Goal: Task Accomplishment & Management: Use online tool/utility

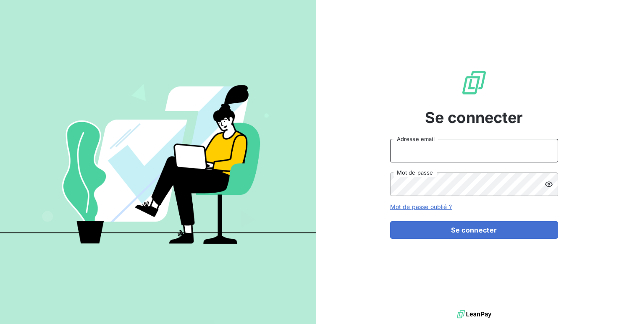
click at [503, 157] on input "Adresse email" at bounding box center [474, 151] width 168 height 24
type input "admin@mls"
click at [390, 221] on button "Se connecter" at bounding box center [474, 230] width 168 height 18
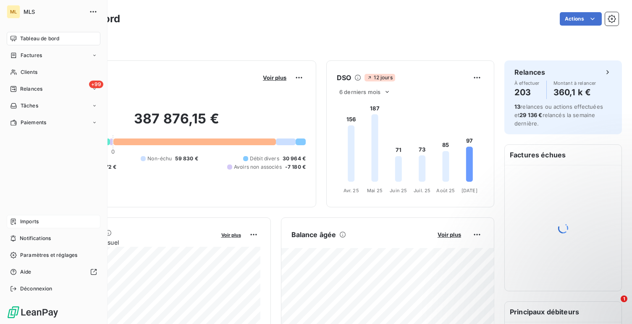
click at [54, 222] on div "Imports" at bounding box center [54, 221] width 94 height 13
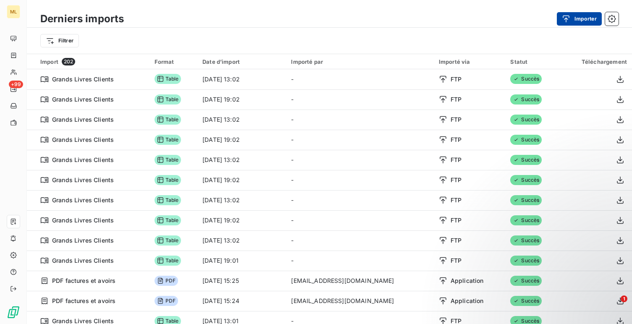
click at [578, 20] on button "Importer" at bounding box center [579, 18] width 45 height 13
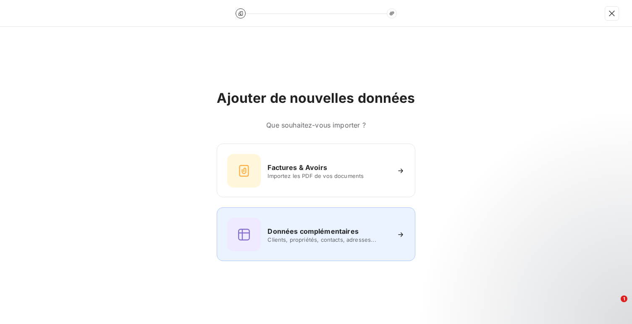
click at [261, 238] on div at bounding box center [244, 235] width 34 height 34
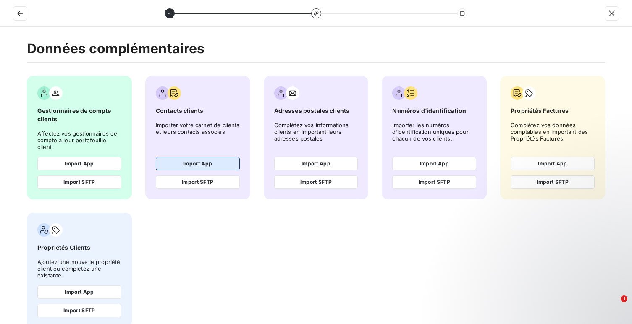
click at [189, 157] on button "Import App" at bounding box center [198, 163] width 84 height 13
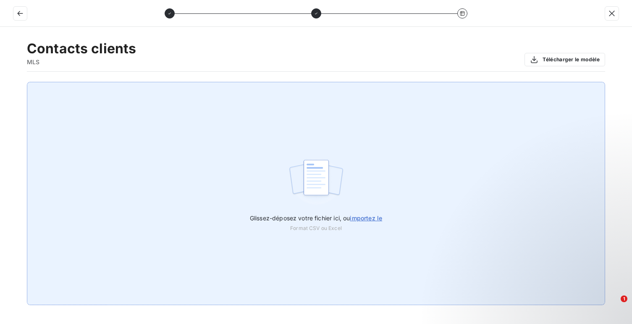
click at [192, 157] on div "Glissez-déposez votre fichier ici, ou importez le Format CSV ou Excel" at bounding box center [316, 193] width 578 height 223
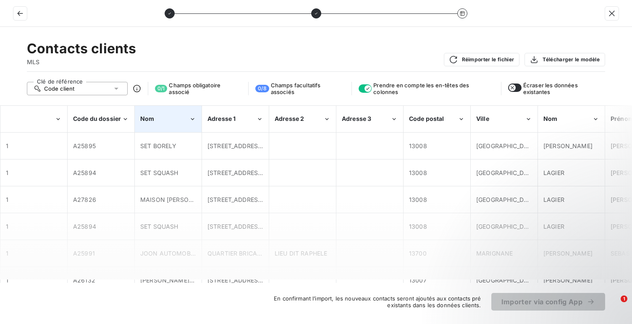
click at [169, 119] on div "Nom" at bounding box center [164, 119] width 49 height 8
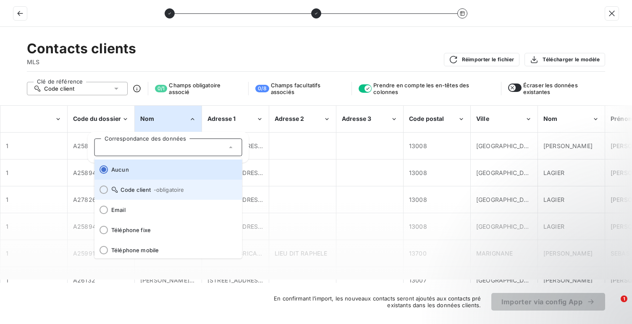
click at [160, 188] on span "- obligatoire" at bounding box center [168, 189] width 31 height 7
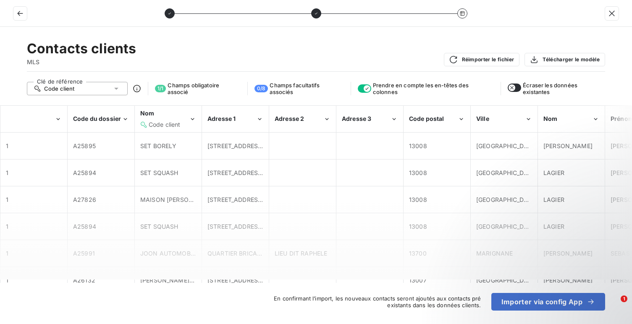
click at [86, 90] on div "Code client" at bounding box center [77, 88] width 101 height 13
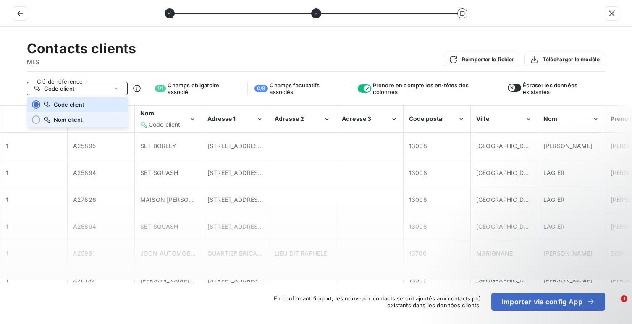
click at [84, 115] on li "Nom client" at bounding box center [77, 119] width 101 height 15
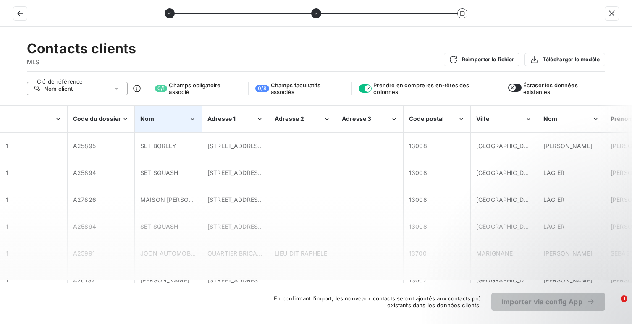
click at [159, 125] on div "Nom" at bounding box center [168, 119] width 66 height 26
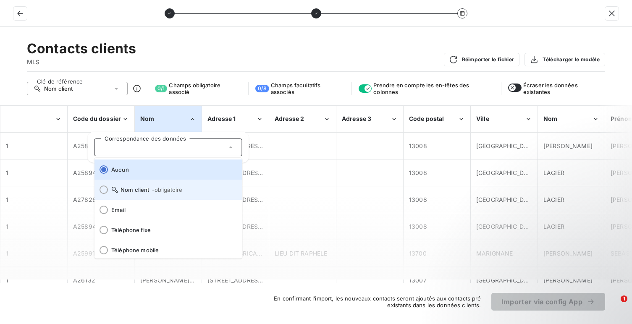
click at [163, 188] on span "- obligatoire" at bounding box center [167, 189] width 31 height 7
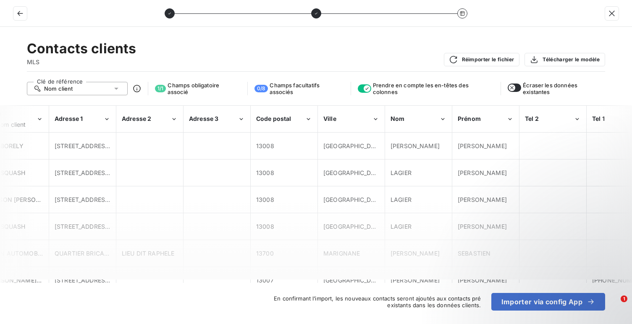
scroll to position [0, 277]
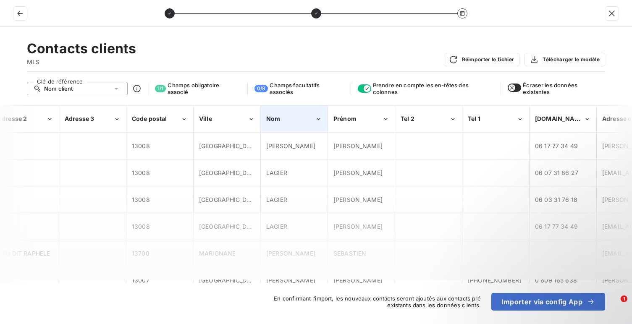
click at [276, 128] on div "Nom" at bounding box center [294, 119] width 66 height 26
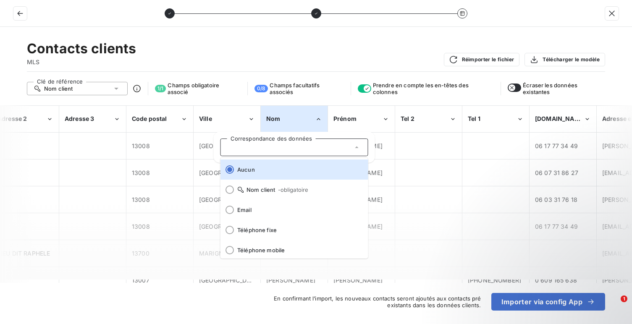
click at [397, 165] on div at bounding box center [428, 173] width 66 height 26
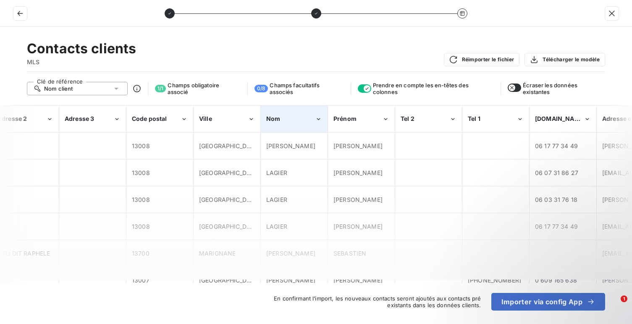
click at [299, 108] on div "Nom" at bounding box center [294, 119] width 66 height 26
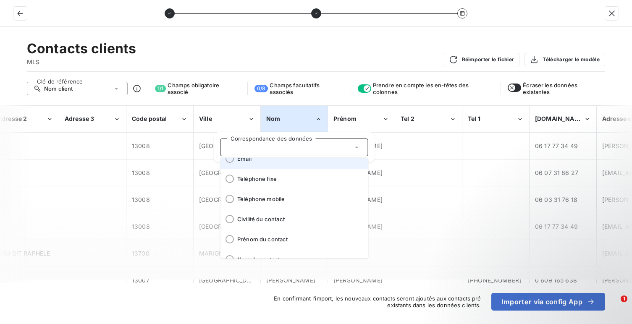
scroll to position [104, 0]
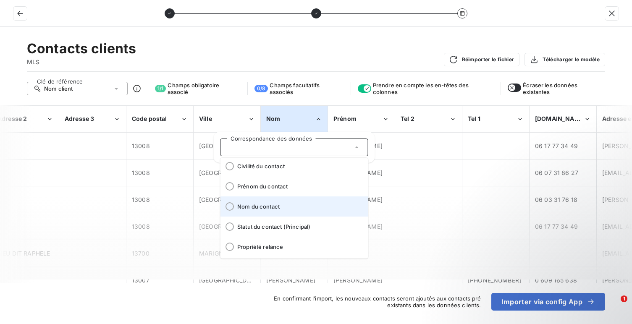
click at [300, 213] on li "Nom du contact" at bounding box center [294, 206] width 148 height 20
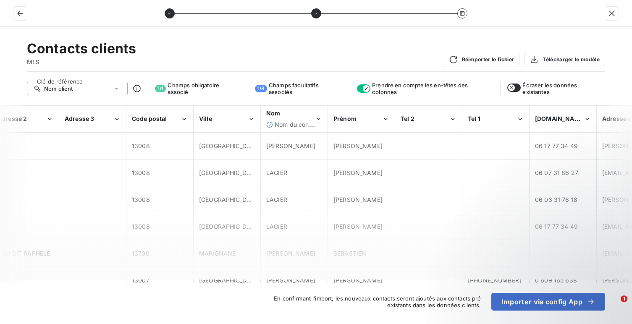
click at [332, 137] on div "[PERSON_NAME]" at bounding box center [361, 146] width 66 height 26
click at [343, 116] on span "Prénom" at bounding box center [344, 118] width 23 height 7
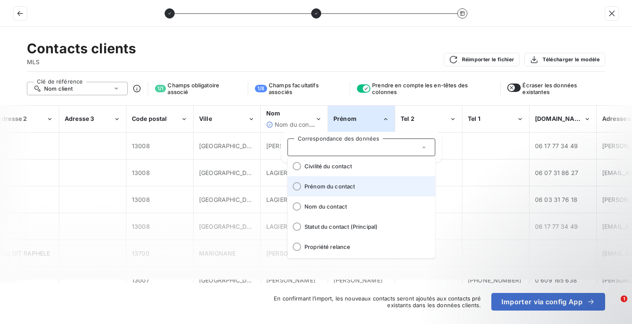
click at [345, 192] on li "Prénom du contact" at bounding box center [362, 186] width 148 height 20
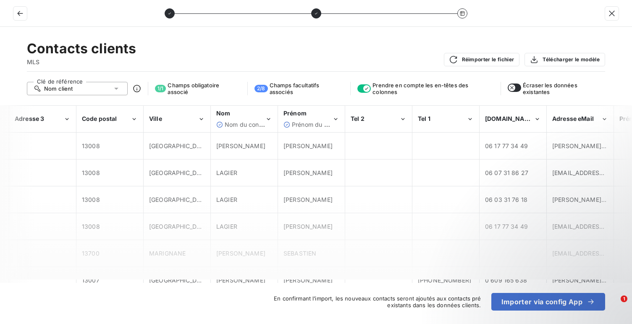
scroll to position [0, 376]
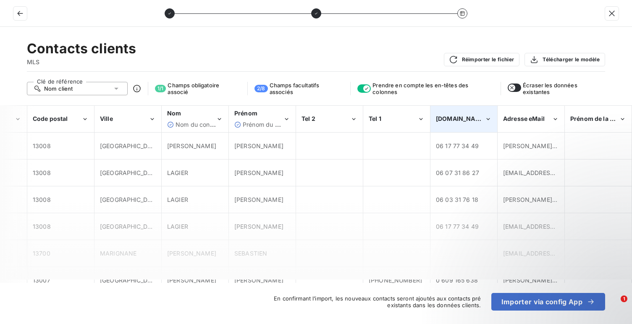
click at [446, 115] on span "[DOMAIN_NAME]" at bounding box center [461, 118] width 51 height 7
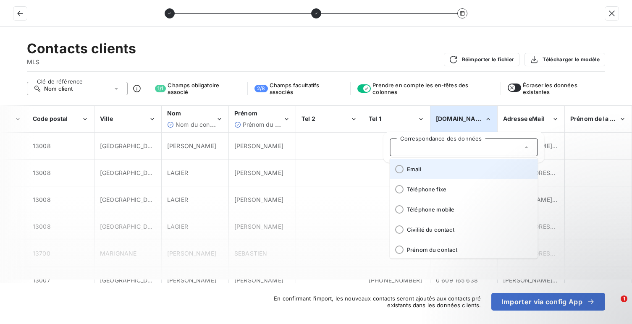
scroll to position [44, 0]
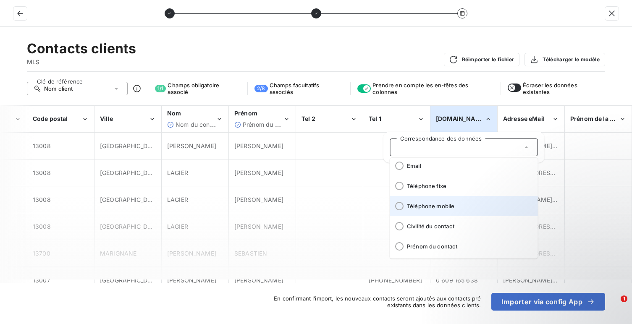
click at [446, 209] on li "Téléphone mobile" at bounding box center [464, 206] width 148 height 20
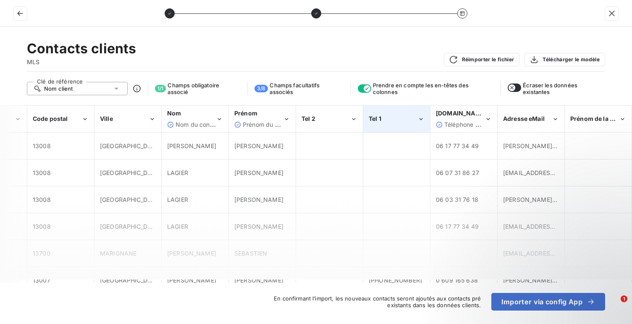
click at [387, 118] on div "Tel 1" at bounding box center [393, 119] width 49 height 8
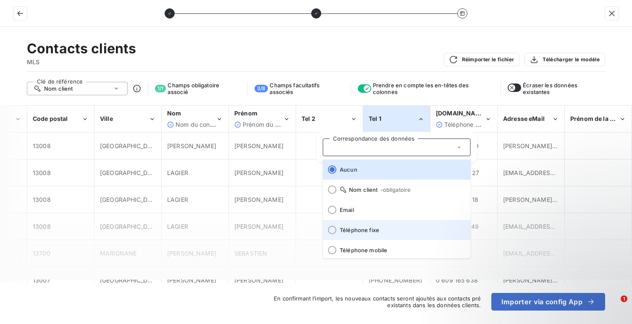
click at [401, 223] on li "Téléphone fixe" at bounding box center [397, 230] width 148 height 20
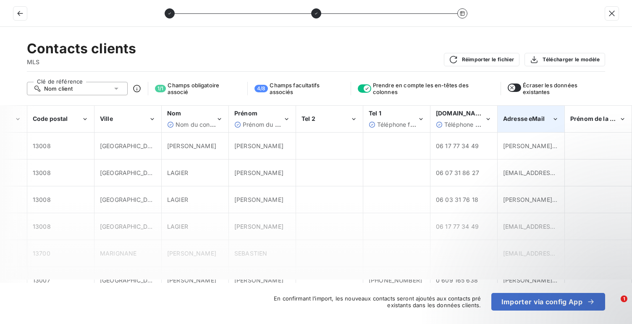
click at [538, 125] on div "Adresse eMail" at bounding box center [531, 119] width 66 height 26
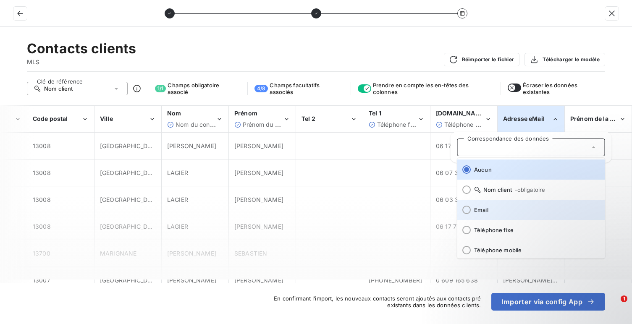
click at [499, 214] on li "Email" at bounding box center [531, 210] width 148 height 20
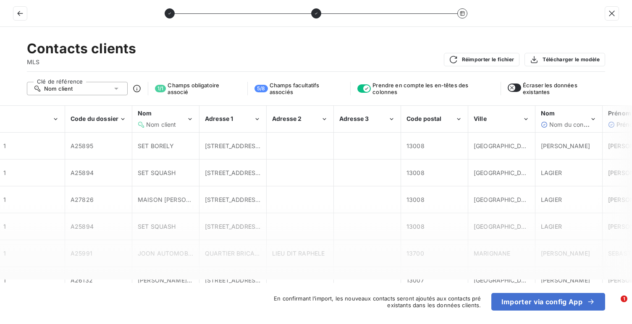
scroll to position [0, 0]
click at [527, 299] on button "Importer via config App" at bounding box center [548, 302] width 114 height 18
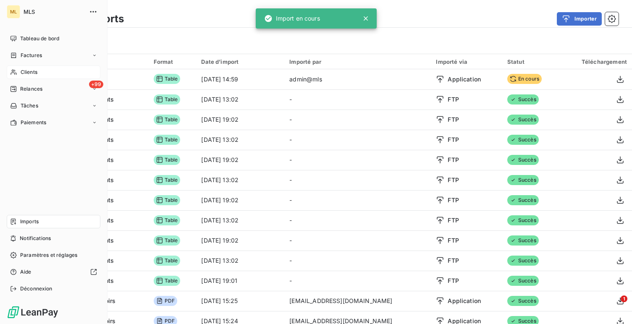
click at [29, 68] on span "Clients" at bounding box center [29, 72] width 17 height 8
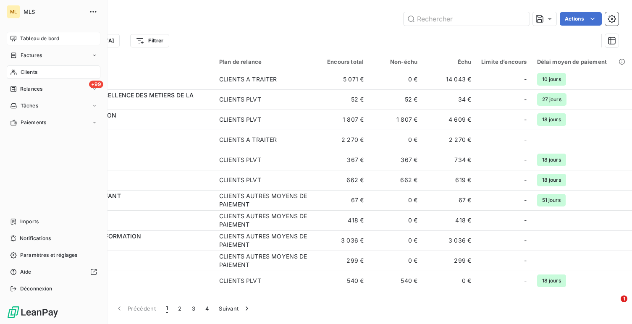
click at [17, 37] on div "Tableau de bord" at bounding box center [54, 38] width 94 height 13
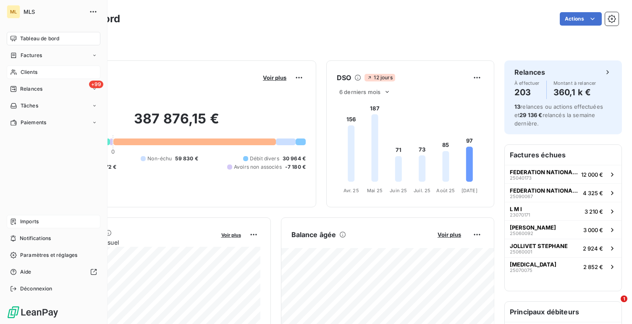
click at [41, 219] on div "Imports" at bounding box center [54, 221] width 94 height 13
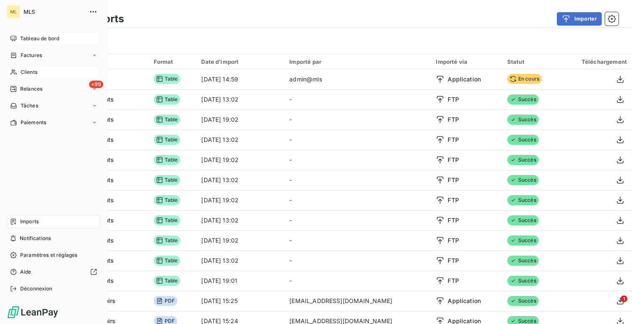
click at [73, 33] on div "Tableau de bord" at bounding box center [54, 38] width 94 height 13
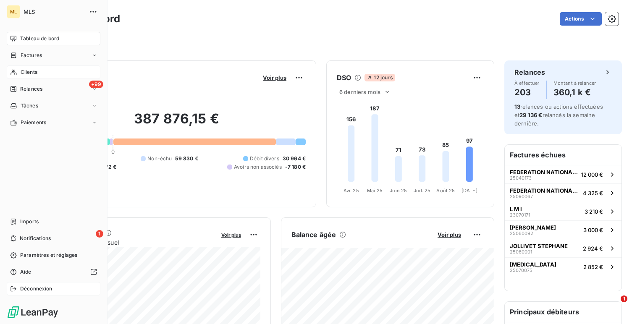
click at [19, 288] on div "Déconnexion" at bounding box center [54, 288] width 94 height 13
